Goal: Find specific page/section: Find specific page/section

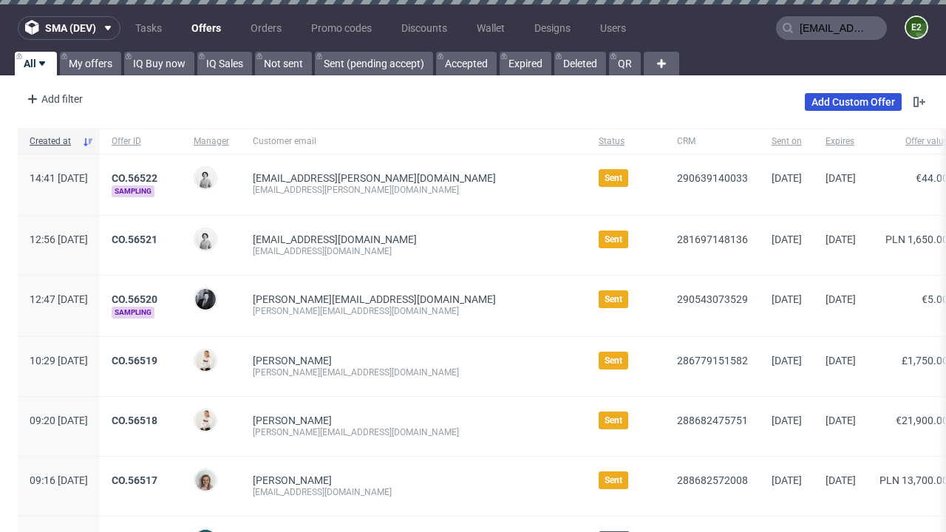
type input "[EMAIL_ADDRESS][PERSON_NAME][DOMAIN_NAME]"
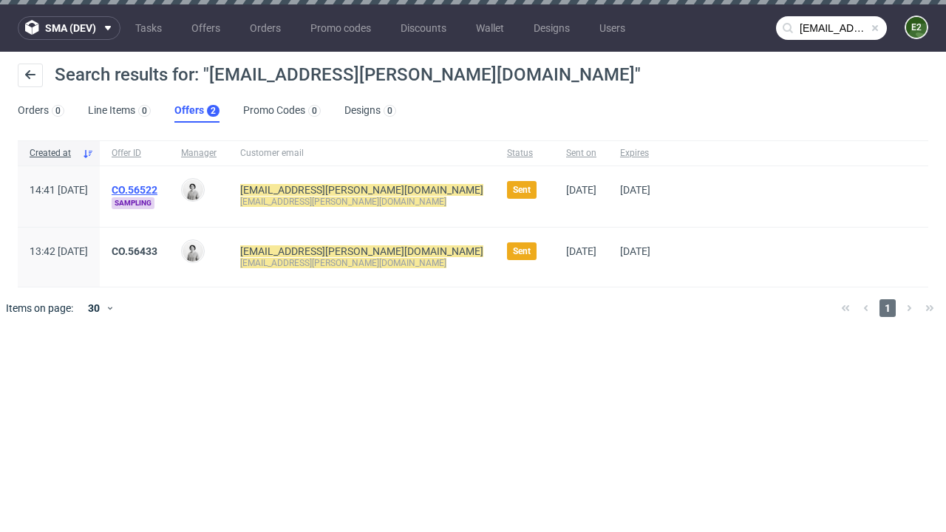
click at [197, 111] on link "Offers 2" at bounding box center [196, 111] width 45 height 24
click at [157, 190] on link "CO.56522" at bounding box center [135, 190] width 46 height 12
